Goal: Information Seeking & Learning: Learn about a topic

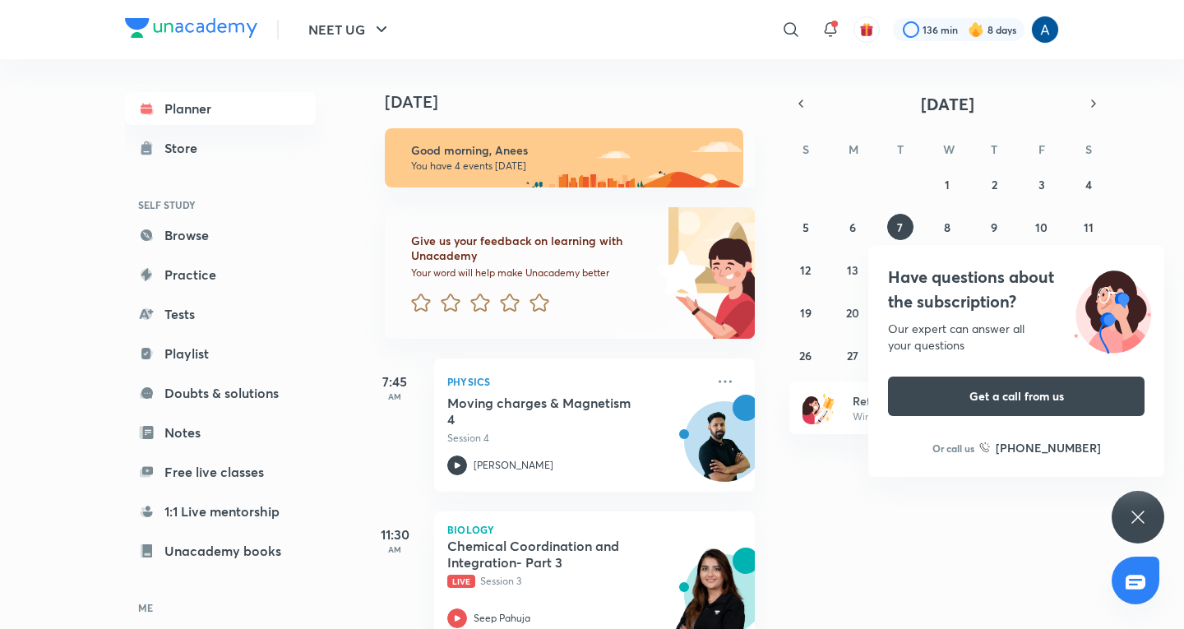
scroll to position [236, 0]
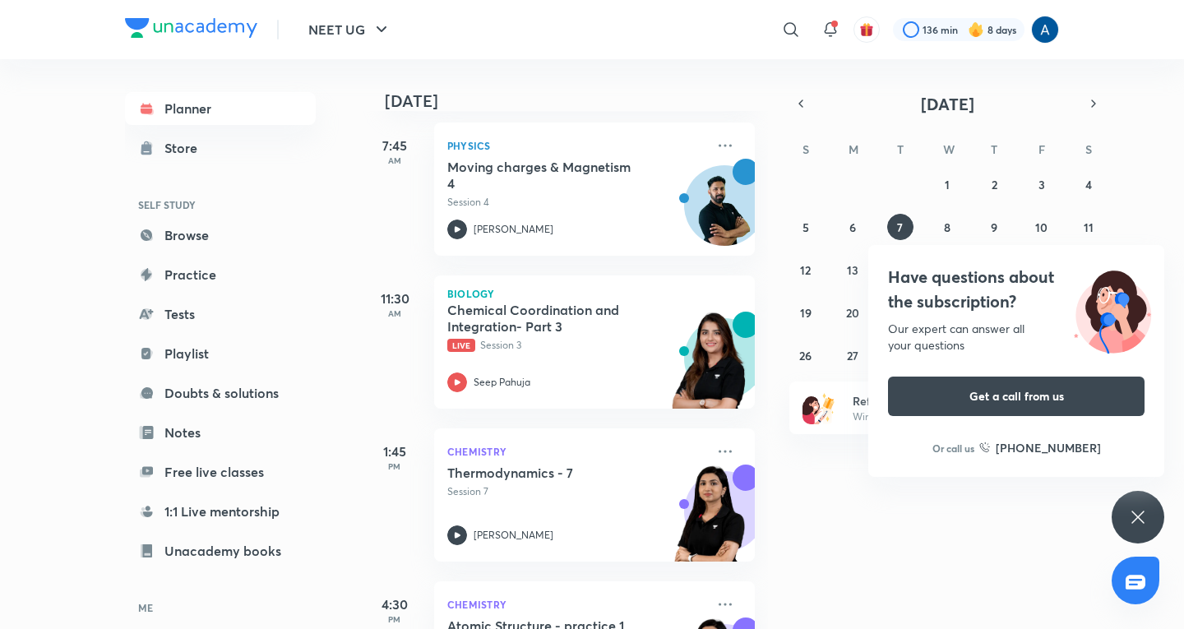
click at [1136, 507] on div "Have questions about the subscription? Our expert can answer all your questions…" at bounding box center [1138, 517] width 53 height 53
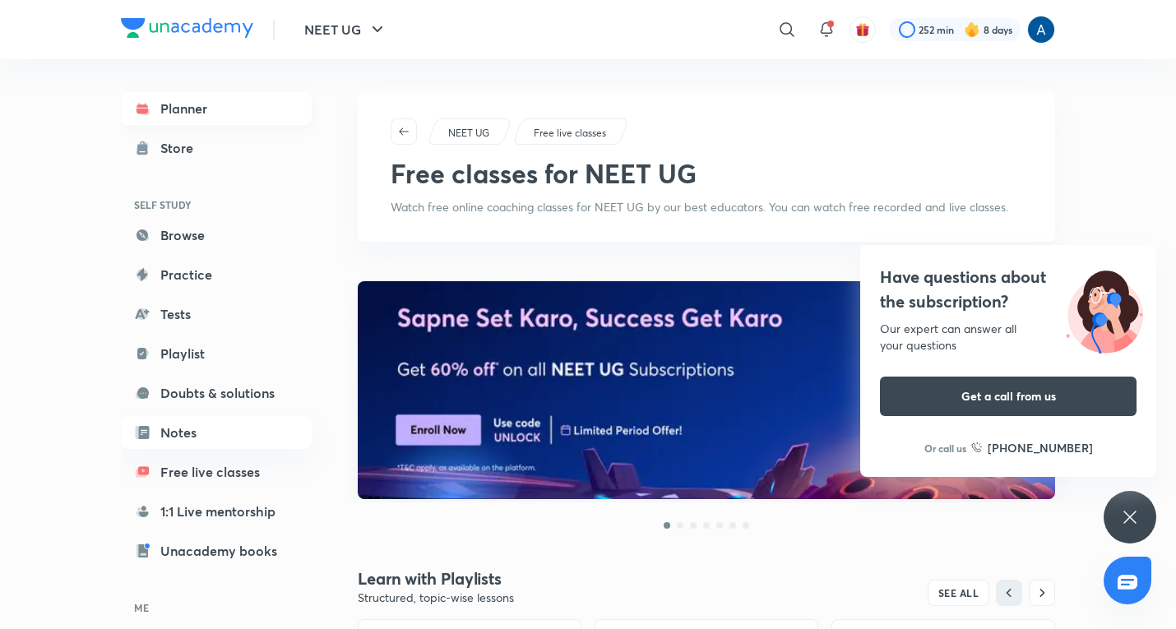
click at [174, 111] on link "Planner" at bounding box center [216, 108] width 191 height 33
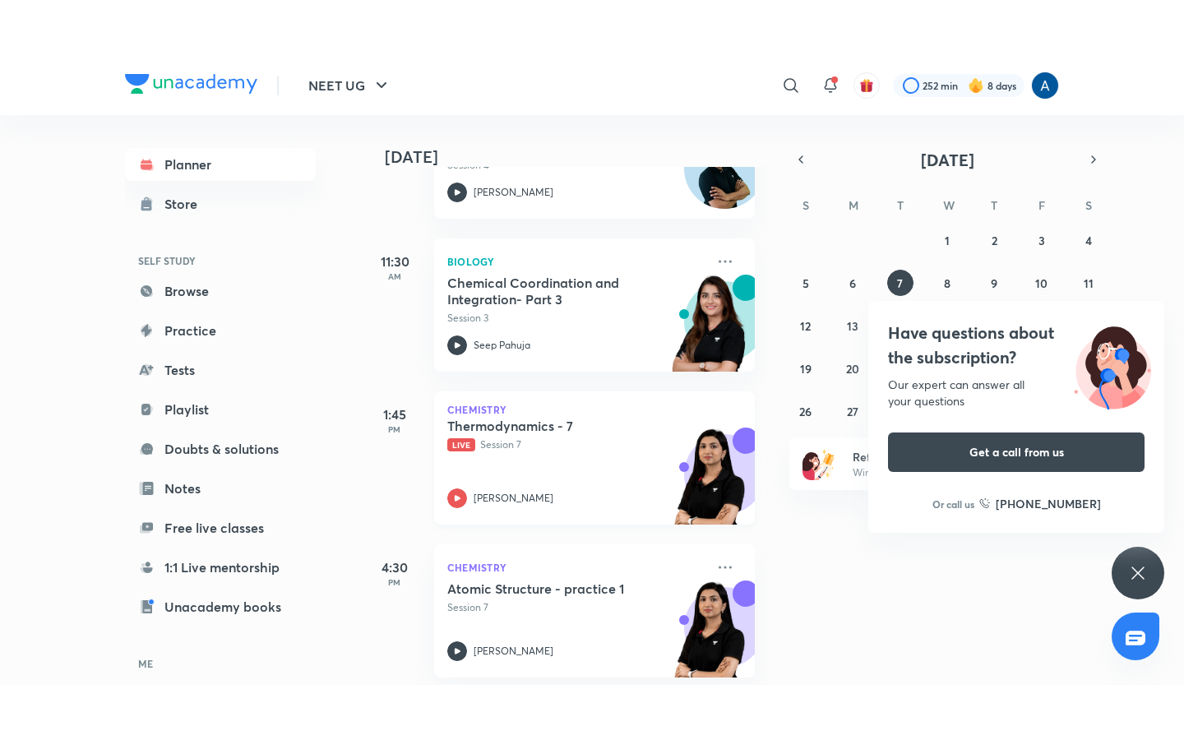
scroll to position [347, 0]
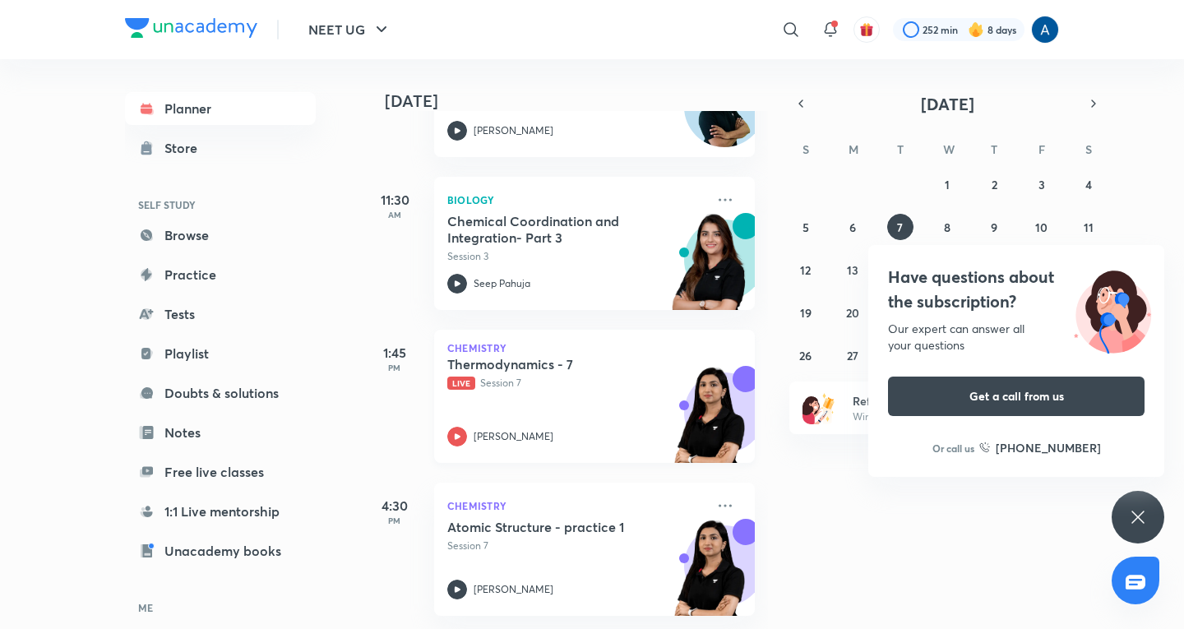
click at [525, 427] on div "[PERSON_NAME]" at bounding box center [576, 437] width 258 height 20
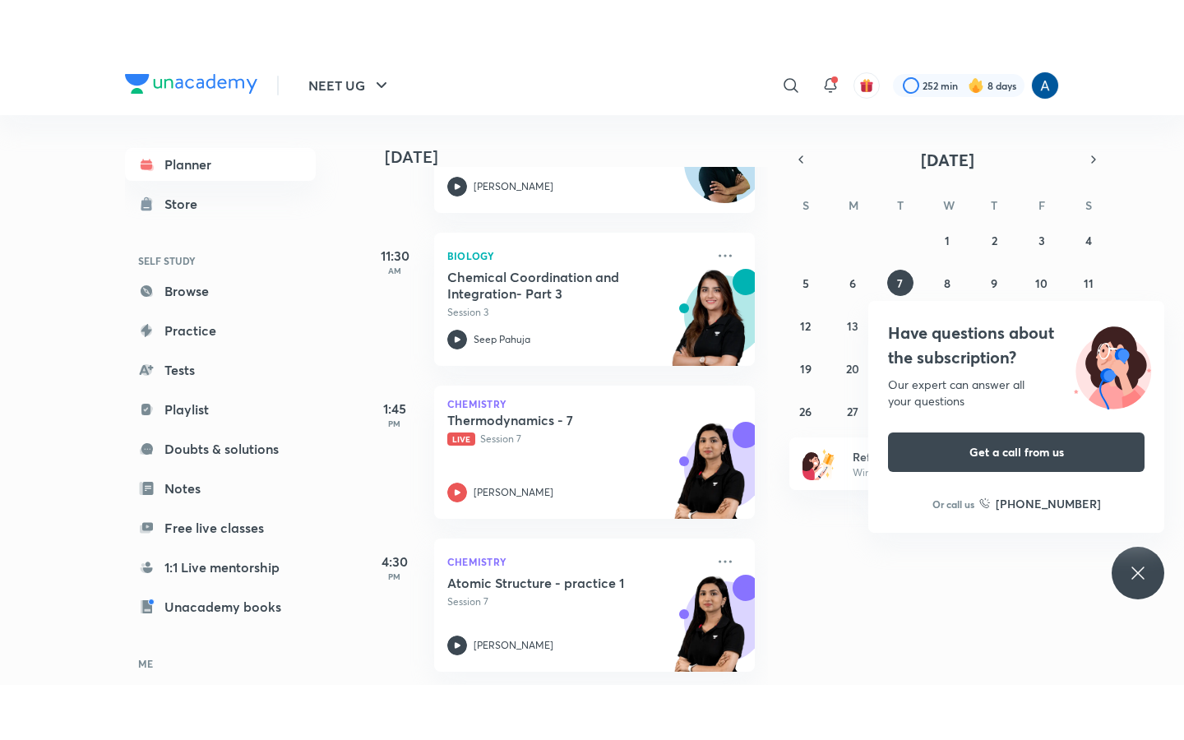
scroll to position [236, 0]
